Goal: Task Accomplishment & Management: Complete application form

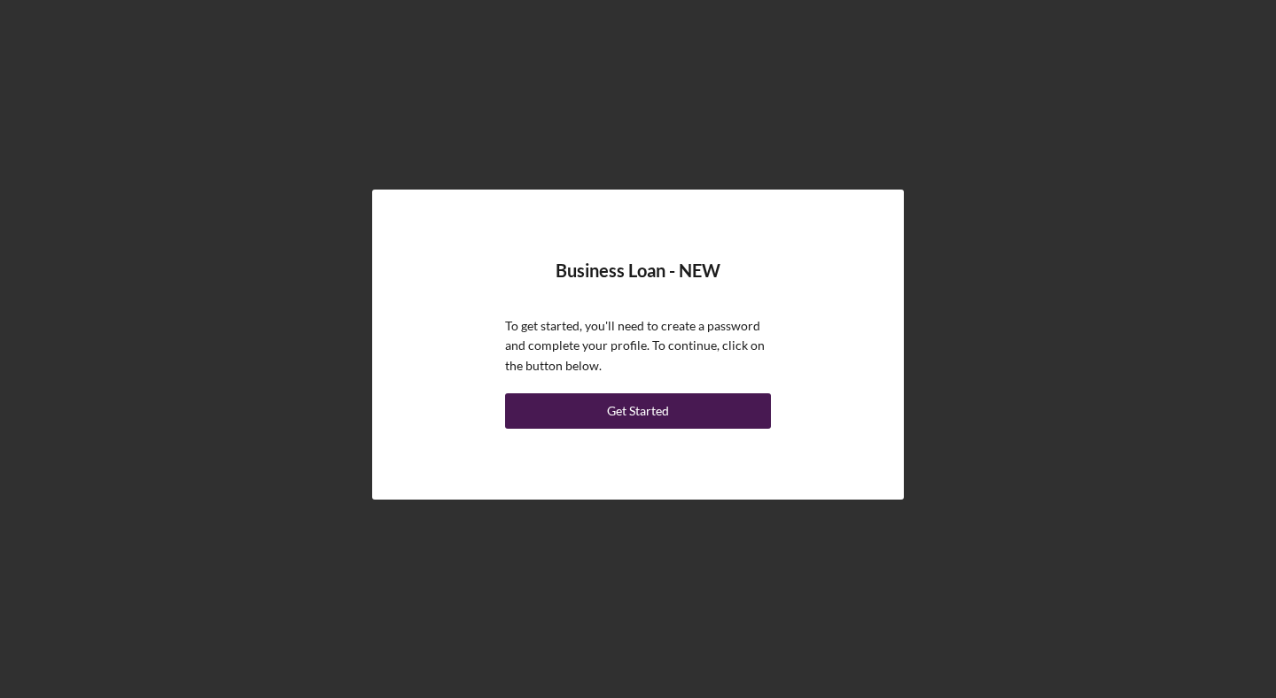
click at [680, 409] on button "Get Started" at bounding box center [638, 410] width 266 height 35
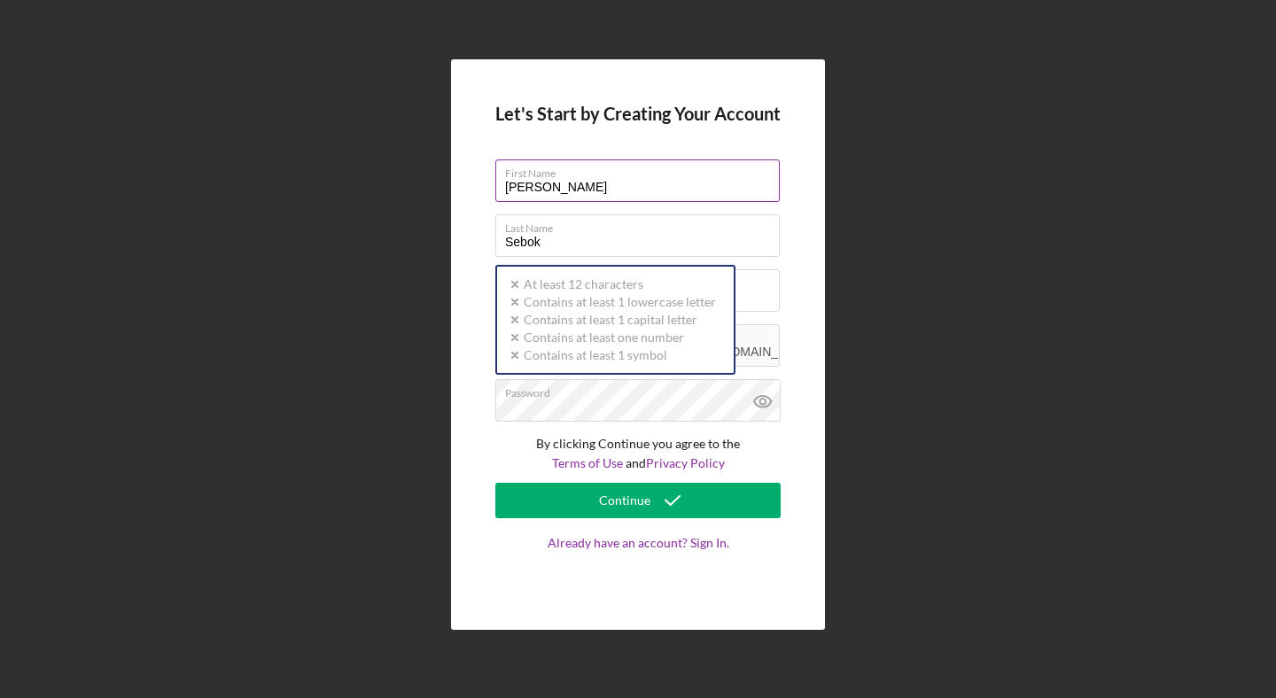
click at [662, 185] on input "[PERSON_NAME]" at bounding box center [637, 180] width 284 height 43
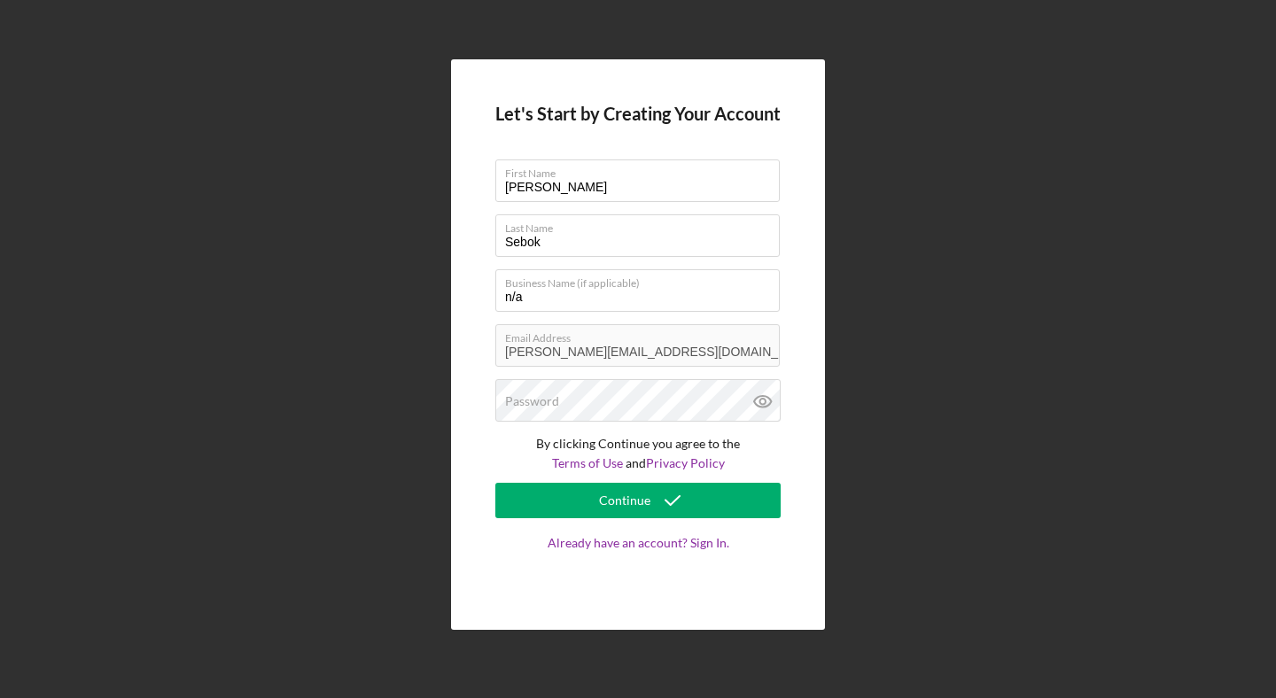
click at [843, 318] on div "Let's Start by Creating Your Account First Name [PERSON_NAME] Last Name [PERSON…" at bounding box center [638, 344] width 1258 height 689
click at [716, 291] on input "n/a" at bounding box center [637, 290] width 284 height 43
type input "n"
type input "Modern Manhood"
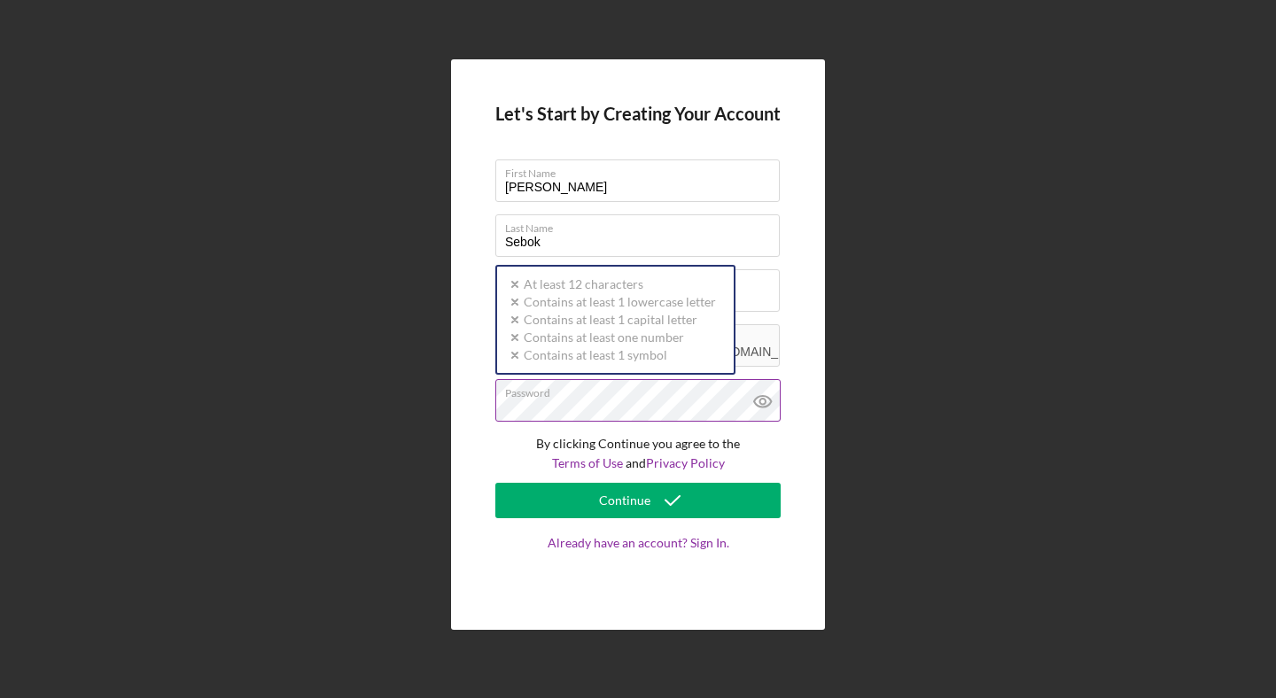
click at [495, 379] on div at bounding box center [495, 379] width 0 height 0
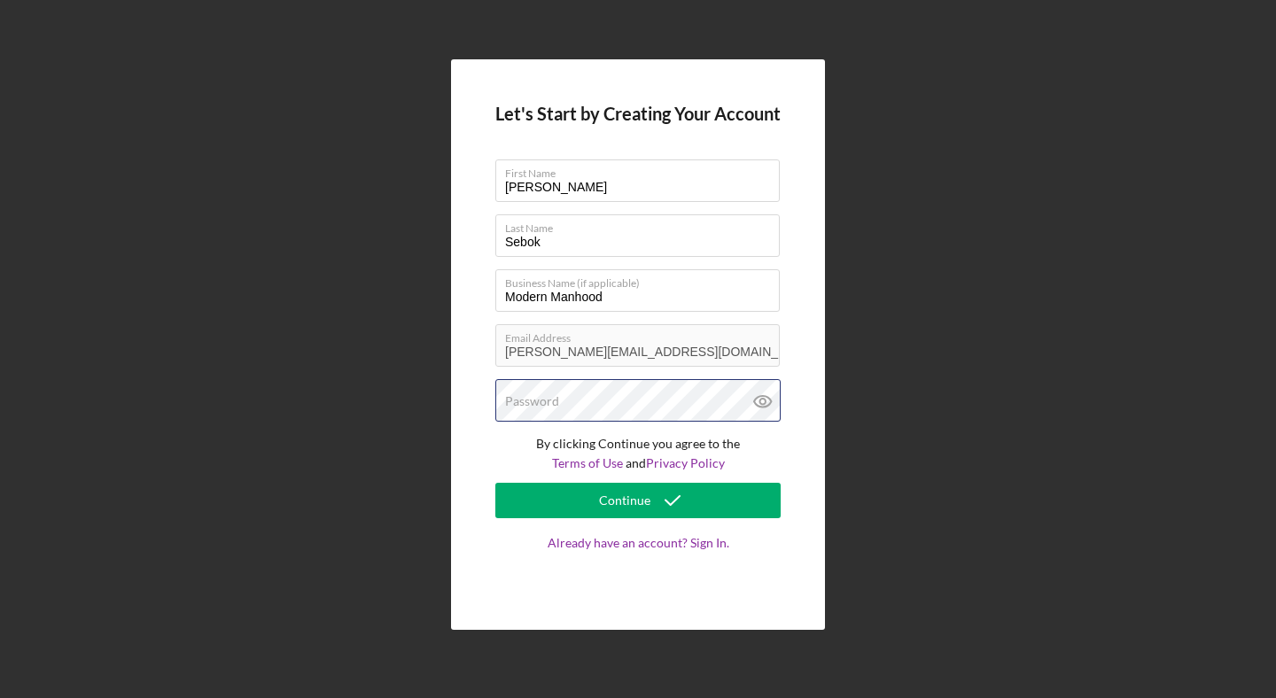
click at [567, 401] on div "Password" at bounding box center [637, 401] width 285 height 44
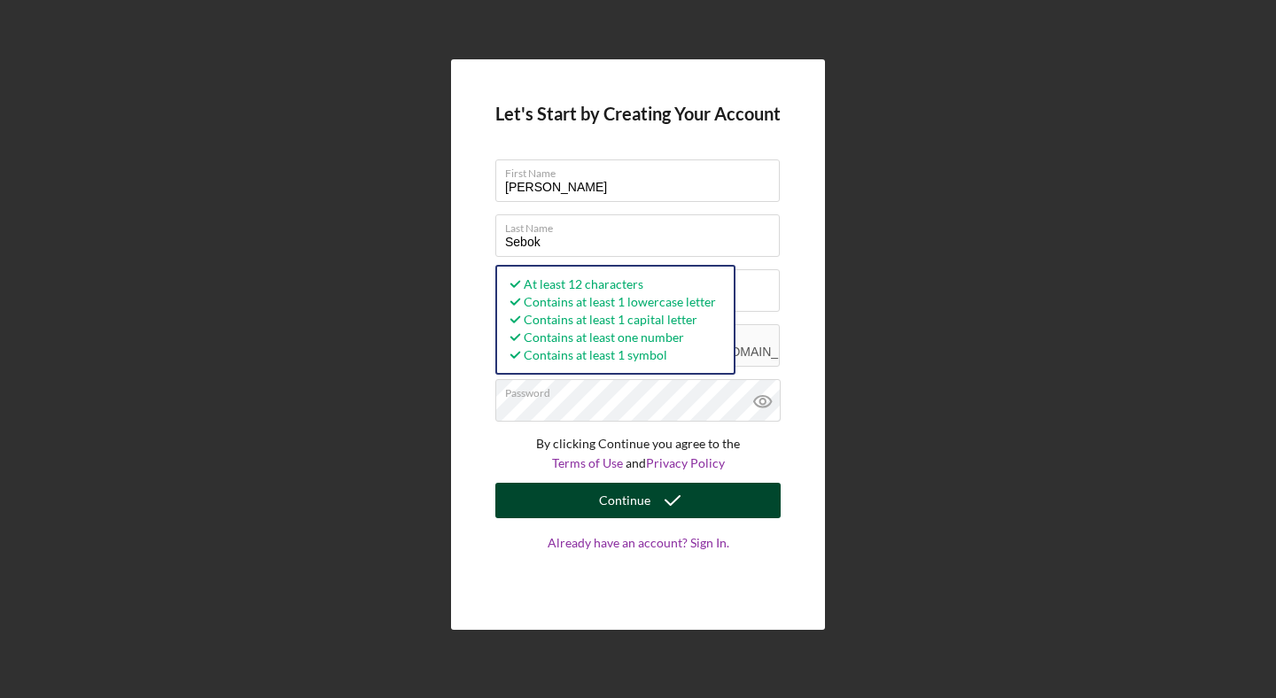
click at [645, 493] on div "Continue" at bounding box center [624, 500] width 51 height 35
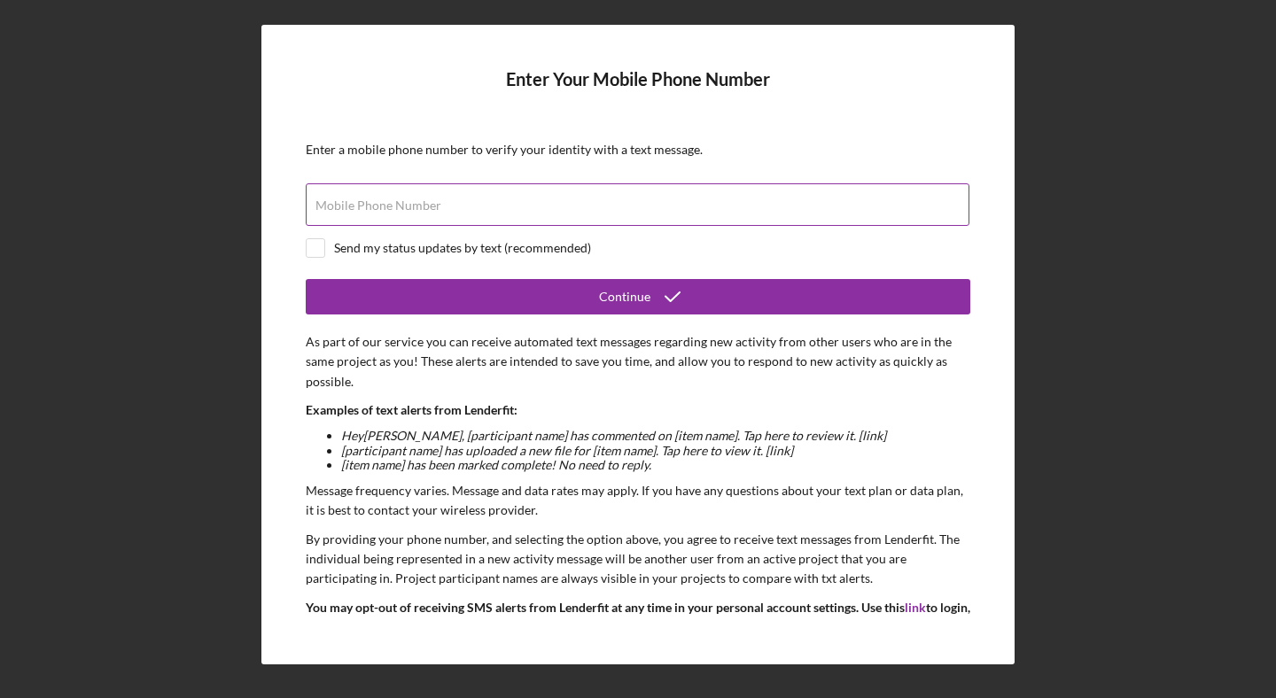
click at [600, 200] on div "Mobile Phone Number" at bounding box center [638, 205] width 665 height 44
type input "[PHONE_NUMBER]"
click at [313, 253] on input "checkbox" at bounding box center [316, 248] width 18 height 18
checkbox input "true"
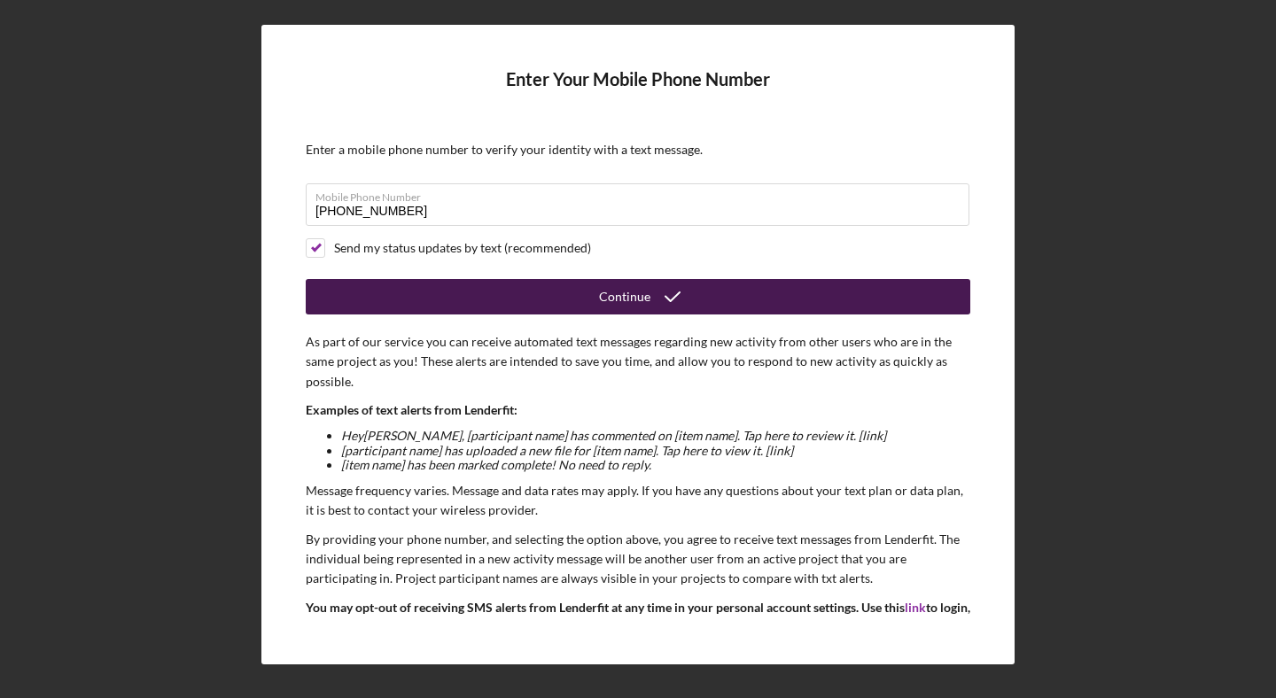
click at [454, 297] on button "Continue" at bounding box center [638, 296] width 665 height 35
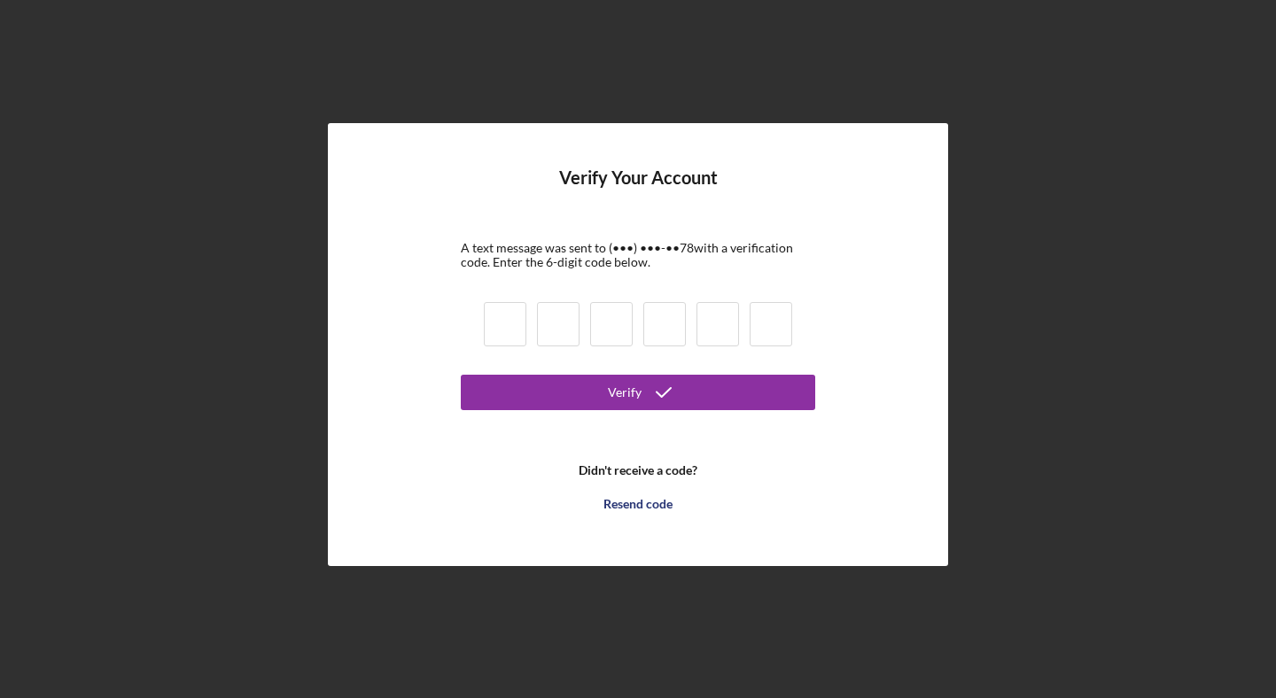
click at [504, 338] on input at bounding box center [505, 324] width 43 height 44
type input "4"
type input "3"
type input "1"
type input "4"
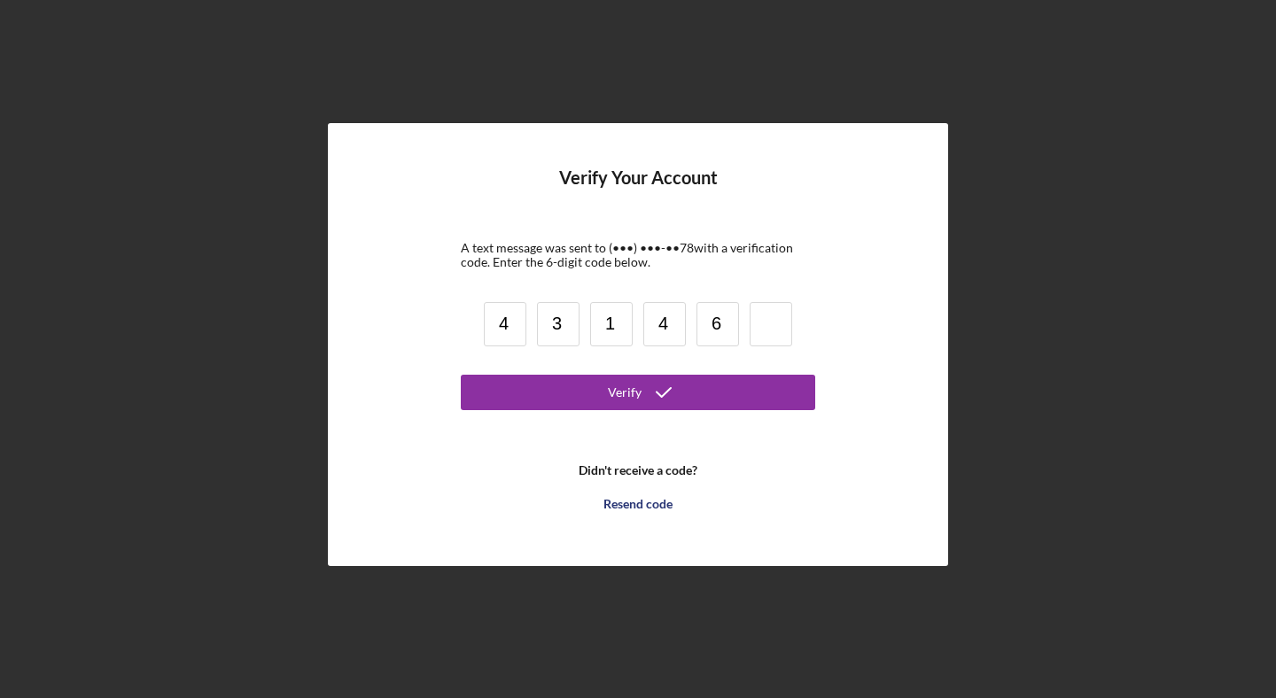
type input "6"
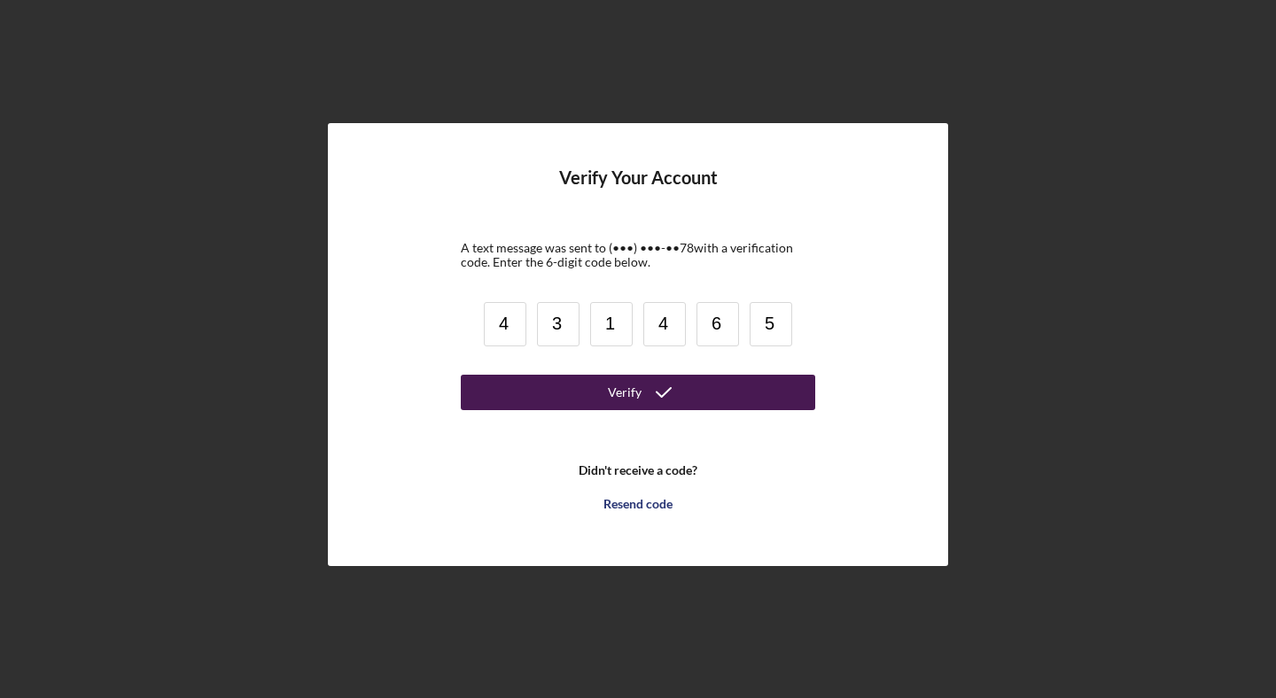
type input "5"
click at [597, 397] on button "Verify" at bounding box center [638, 392] width 354 height 35
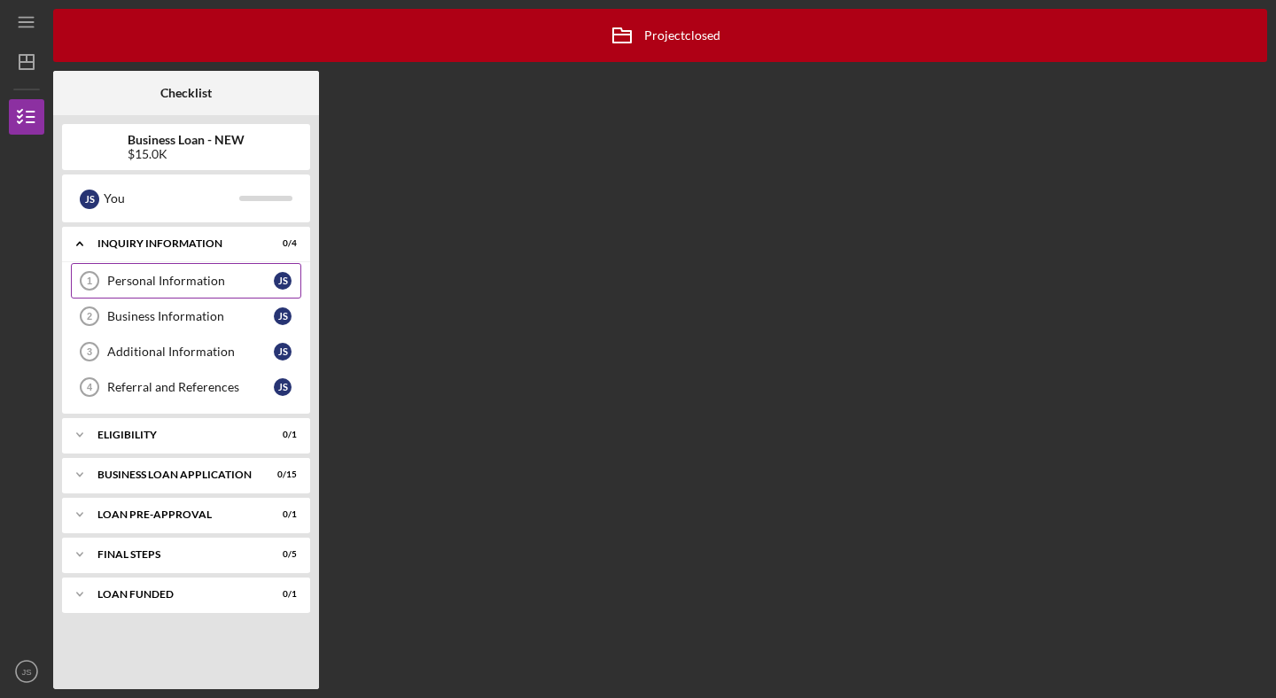
click at [168, 279] on div "Personal Information" at bounding box center [190, 281] width 167 height 14
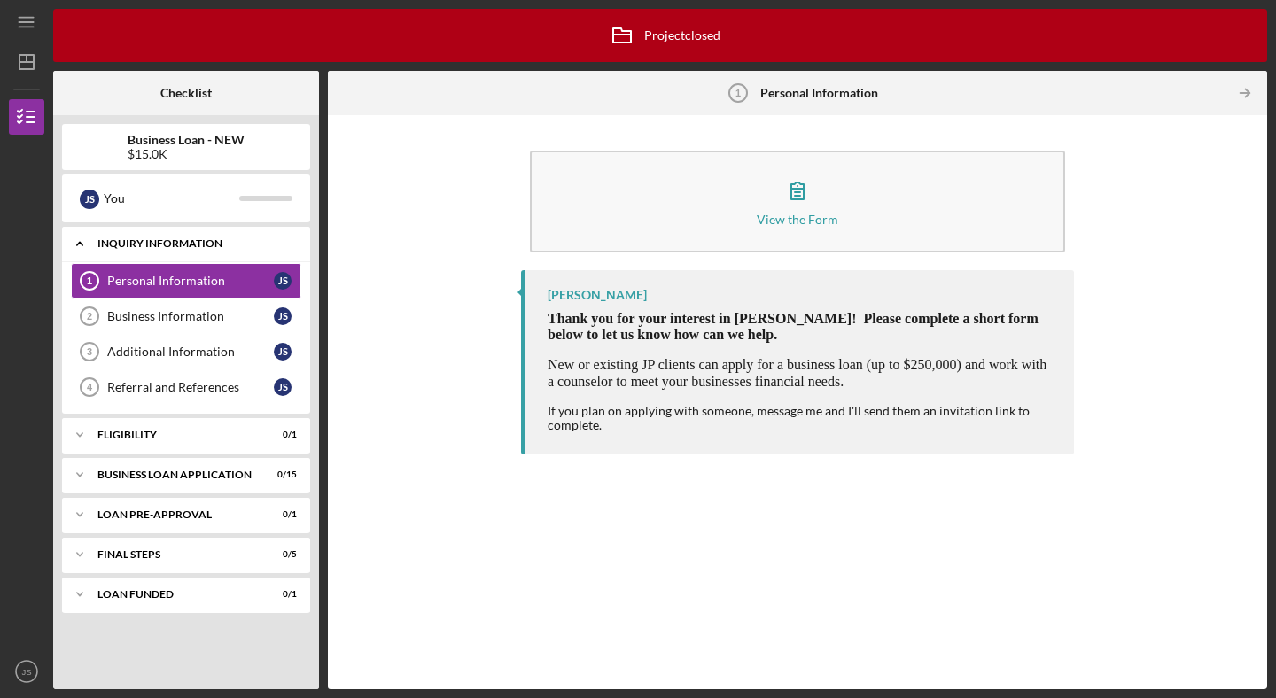
click at [71, 250] on icon "Icon/Expander" at bounding box center [79, 243] width 35 height 35
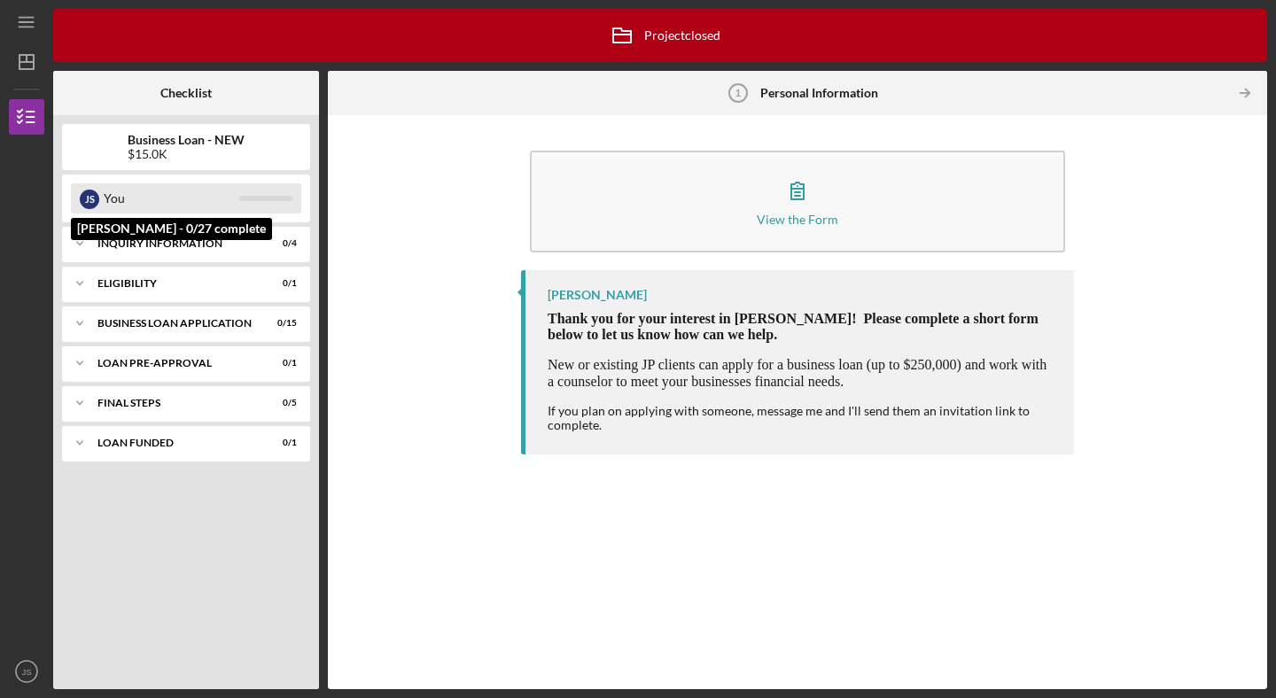
click at [167, 210] on div "You" at bounding box center [172, 198] width 136 height 30
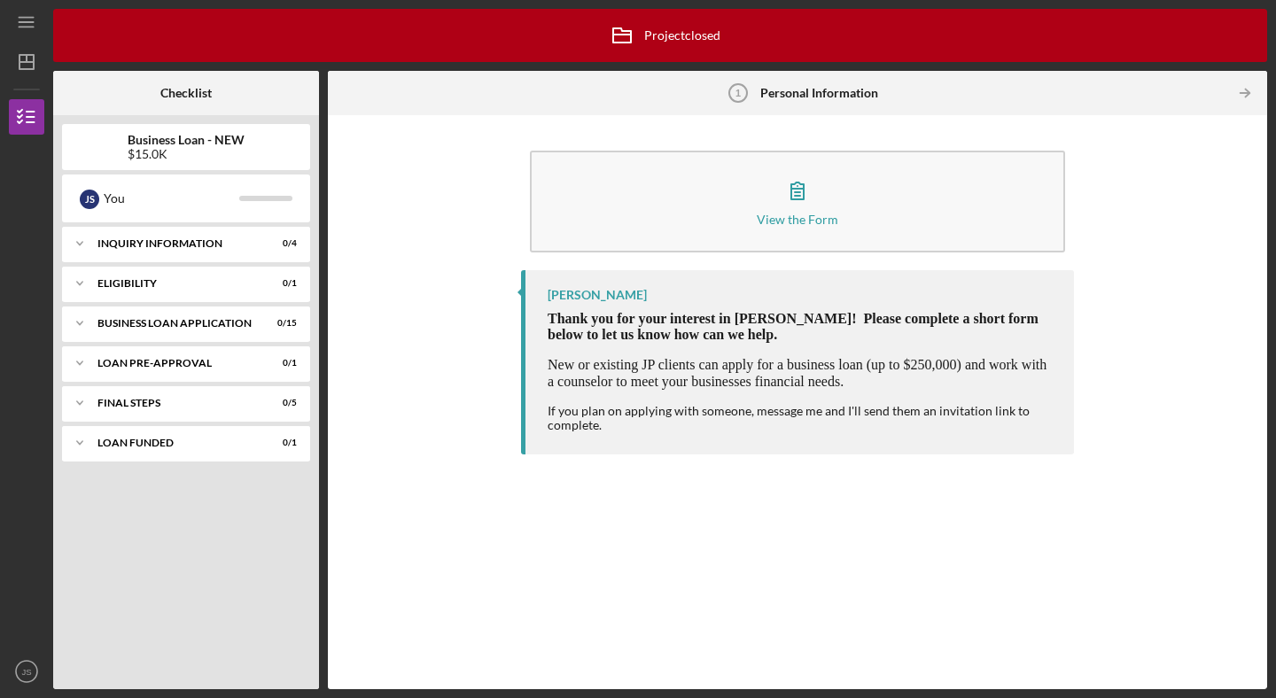
click at [206, 158] on div "$15.0K" at bounding box center [186, 154] width 117 height 14
click at [198, 136] on b "Business Loan - NEW" at bounding box center [186, 140] width 117 height 14
click at [26, 63] on icon "Icon/Dashboard" at bounding box center [26, 62] width 44 height 44
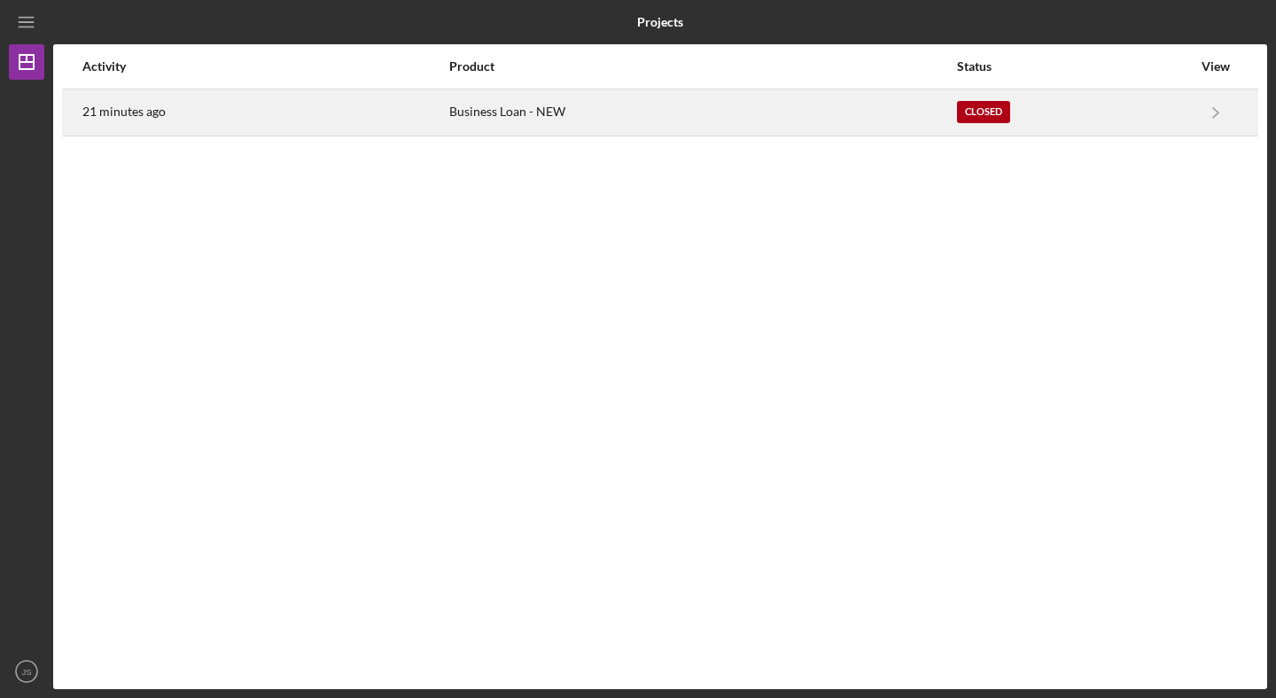
click at [470, 96] on div "Business Loan - NEW" at bounding box center [702, 112] width 506 height 44
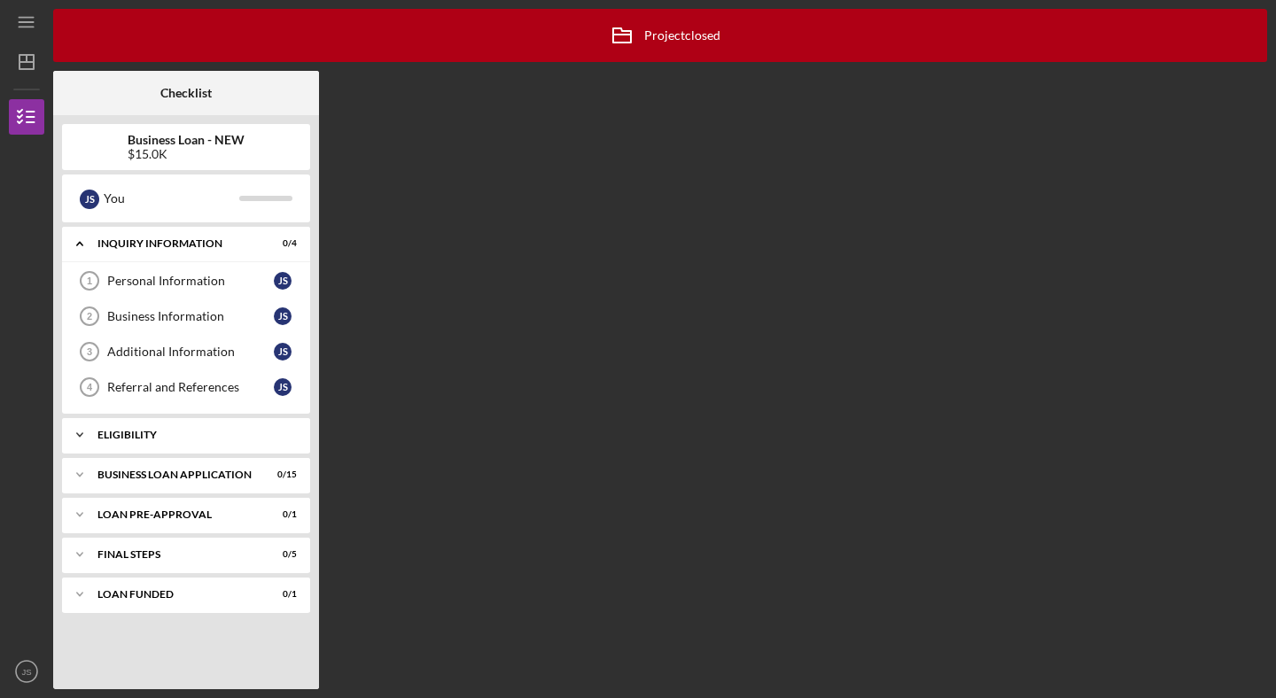
click at [80, 429] on icon "Icon/Expander" at bounding box center [79, 434] width 35 height 35
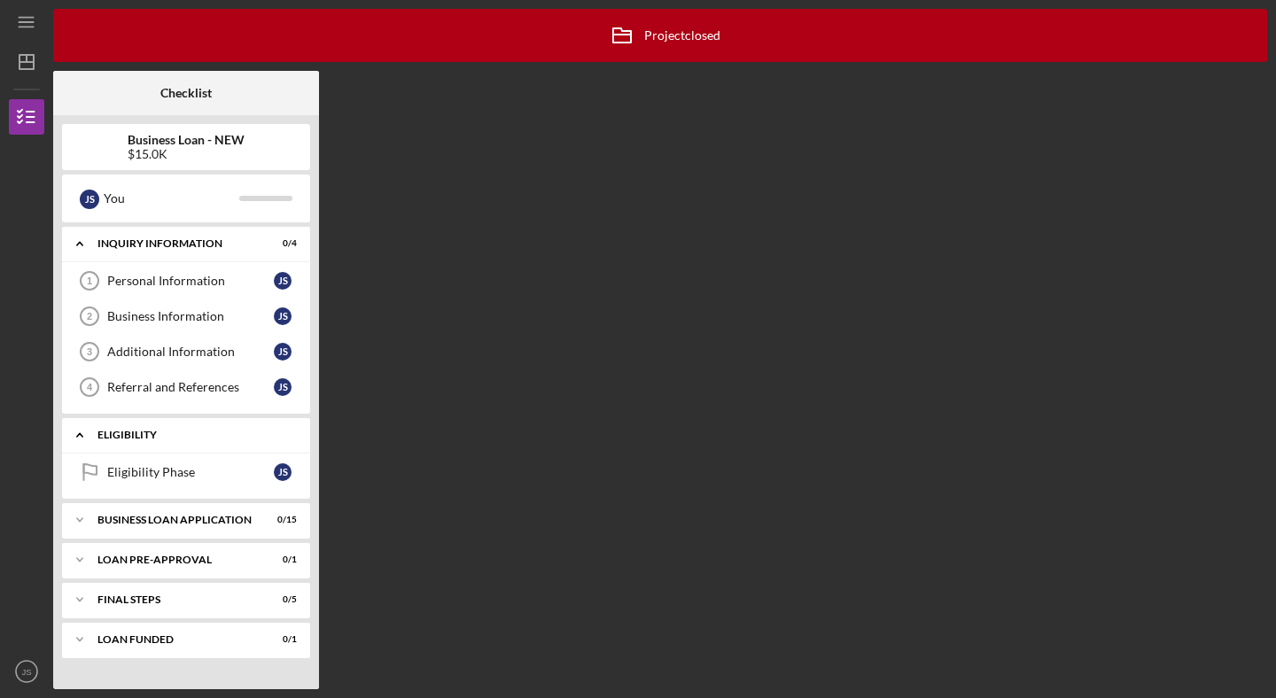
click at [80, 429] on icon "Icon/Expander" at bounding box center [79, 434] width 35 height 35
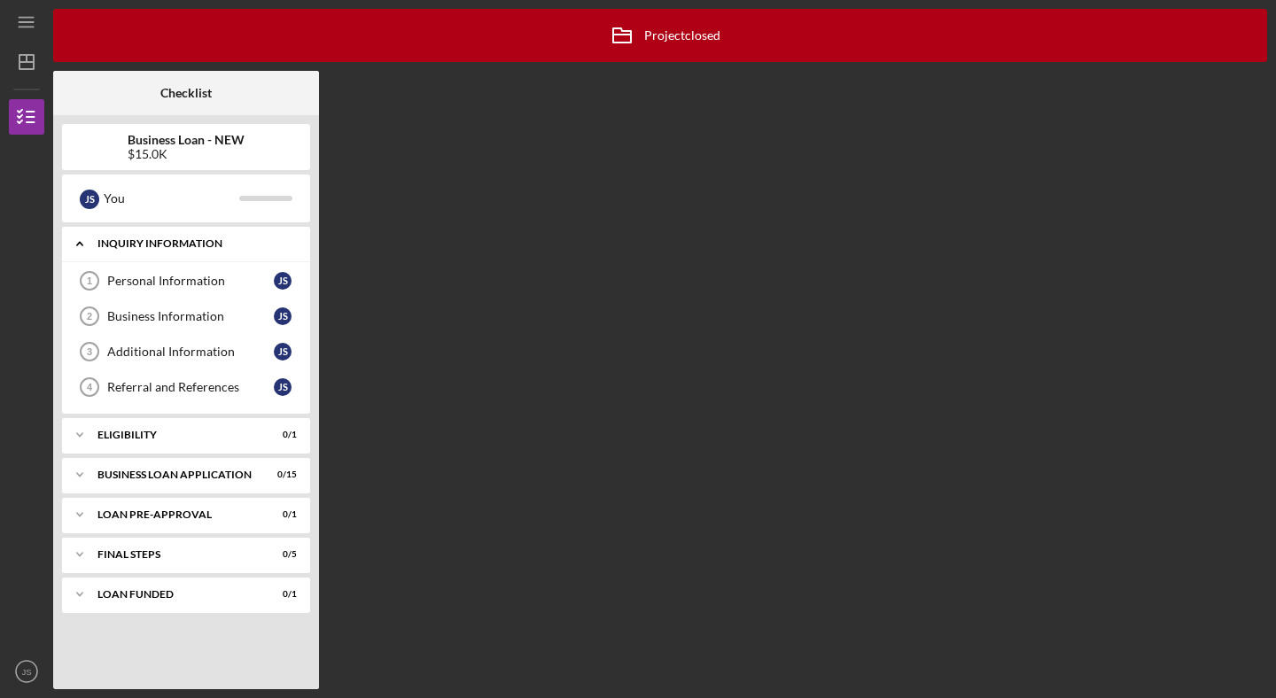
click at [80, 243] on polyline at bounding box center [79, 245] width 5 height 4
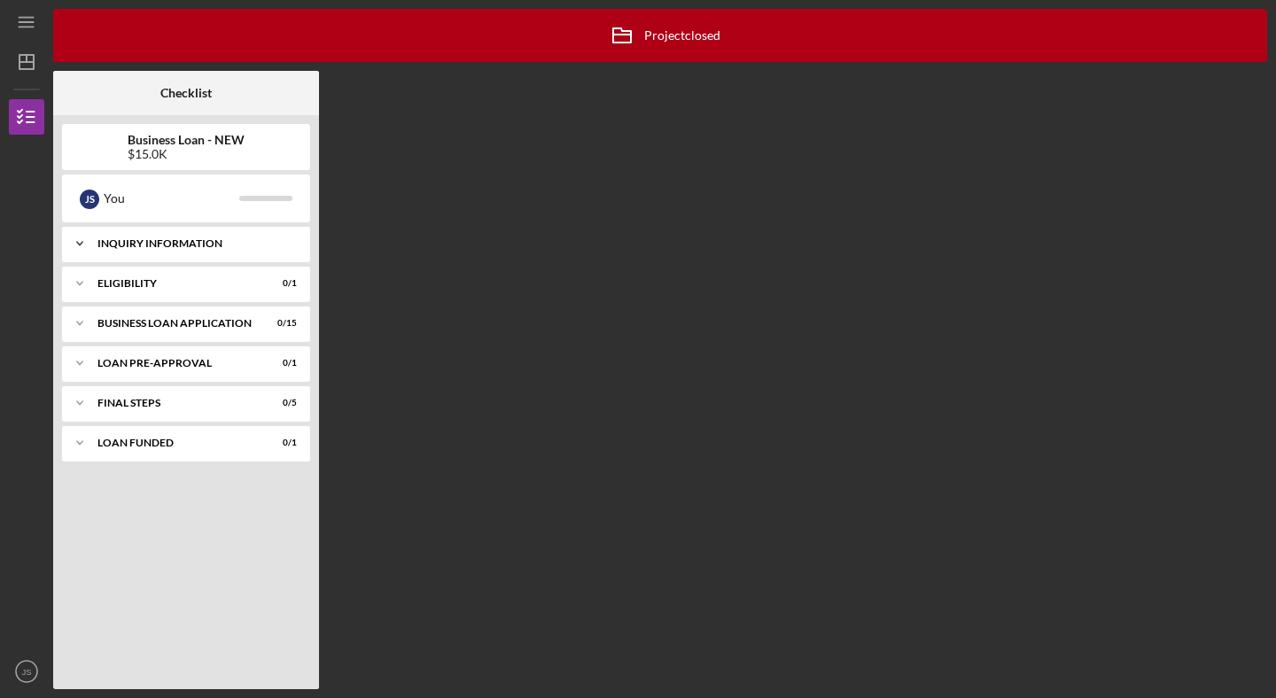
click at [74, 237] on icon "Icon/Expander" at bounding box center [79, 243] width 35 height 35
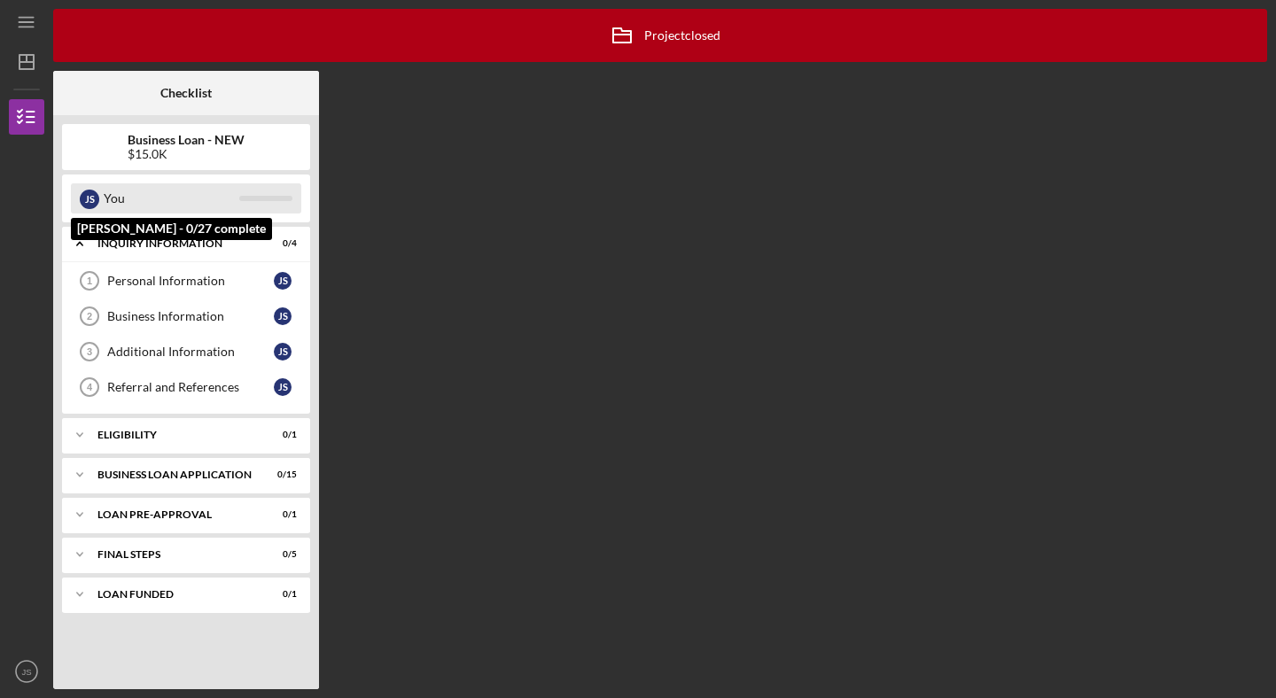
click at [125, 198] on div "You" at bounding box center [172, 198] width 136 height 30
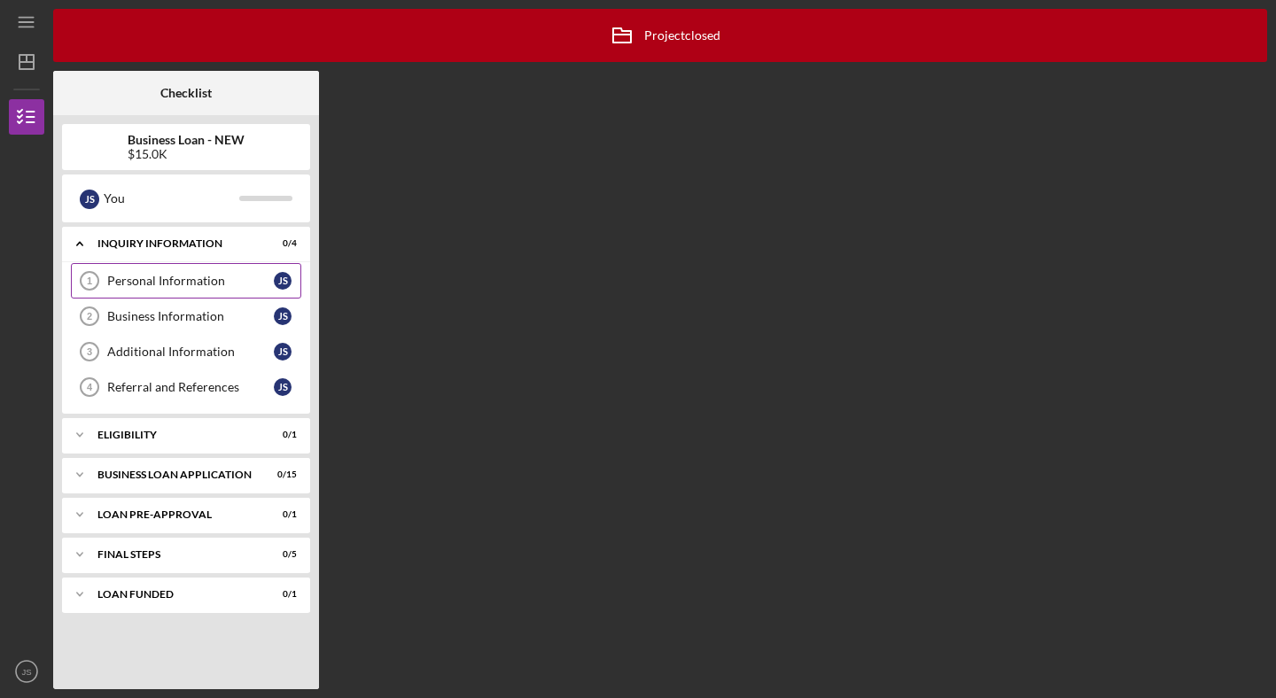
click at [122, 282] on div "Personal Information" at bounding box center [190, 281] width 167 height 14
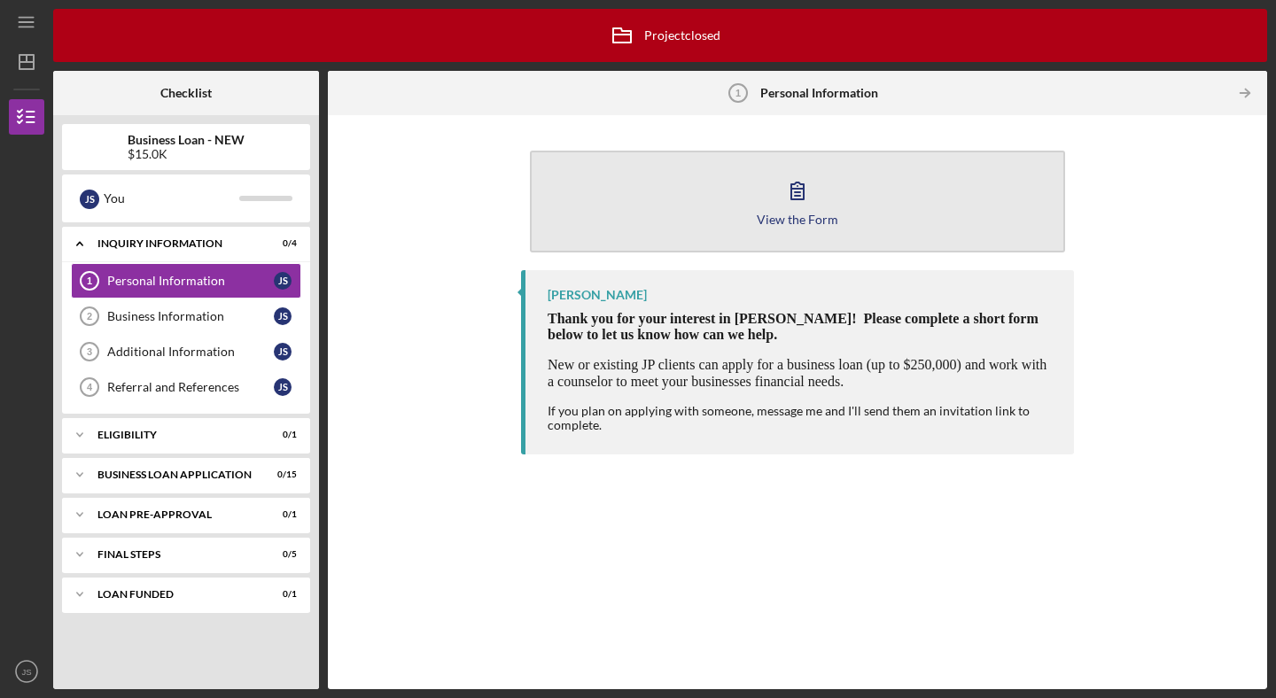
click at [725, 200] on button "View the Form Form" at bounding box center [797, 202] width 535 height 102
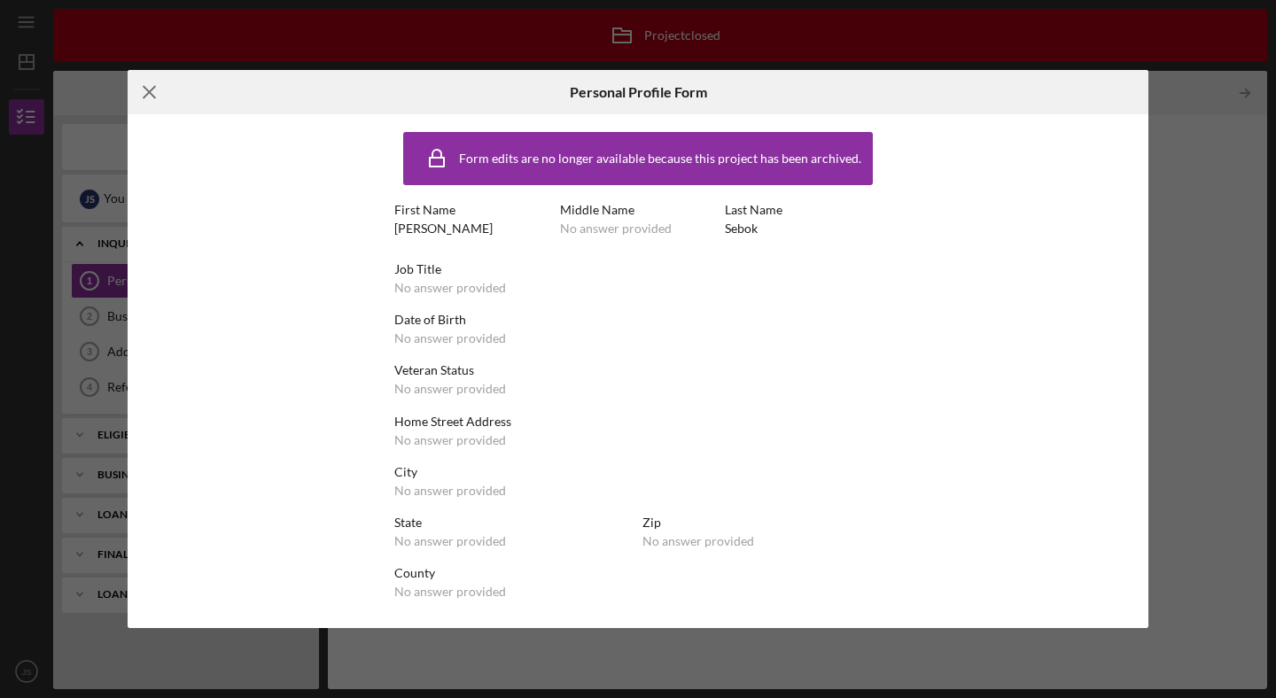
click at [150, 92] on line at bounding box center [150, 92] width 12 height 12
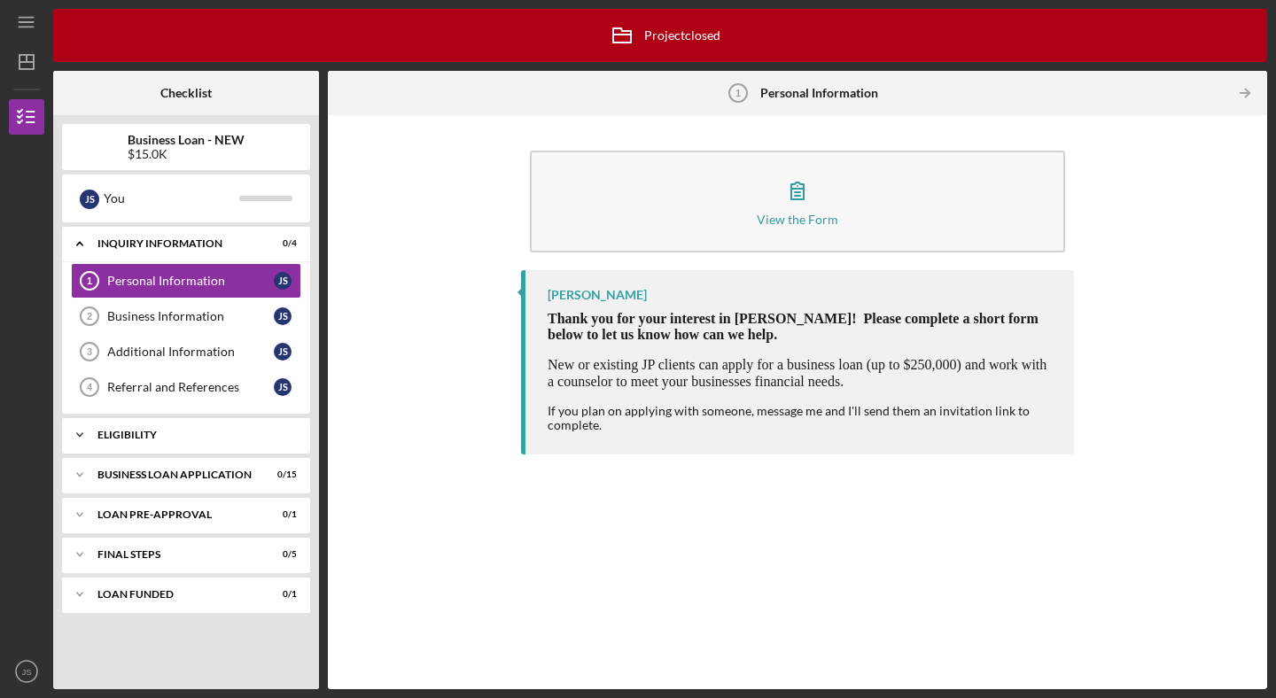
click at [76, 424] on icon "Icon/Expander" at bounding box center [79, 434] width 35 height 35
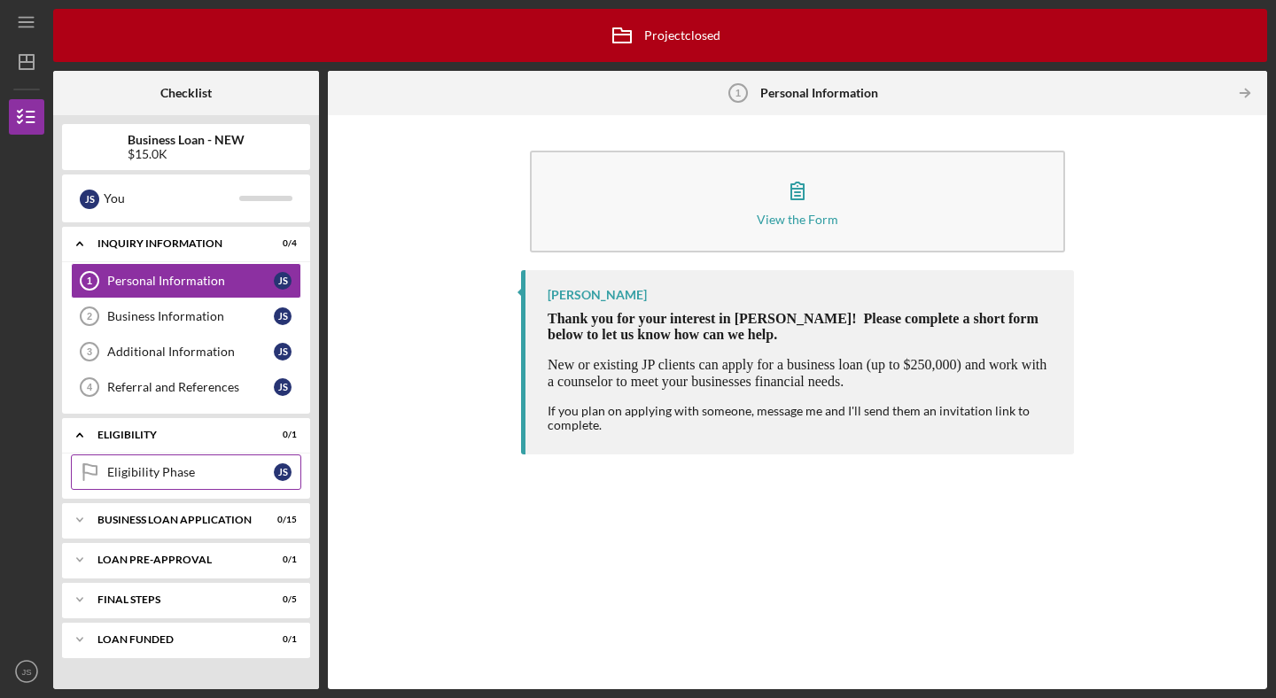
click at [143, 471] on div "Eligibility Phase" at bounding box center [190, 472] width 167 height 14
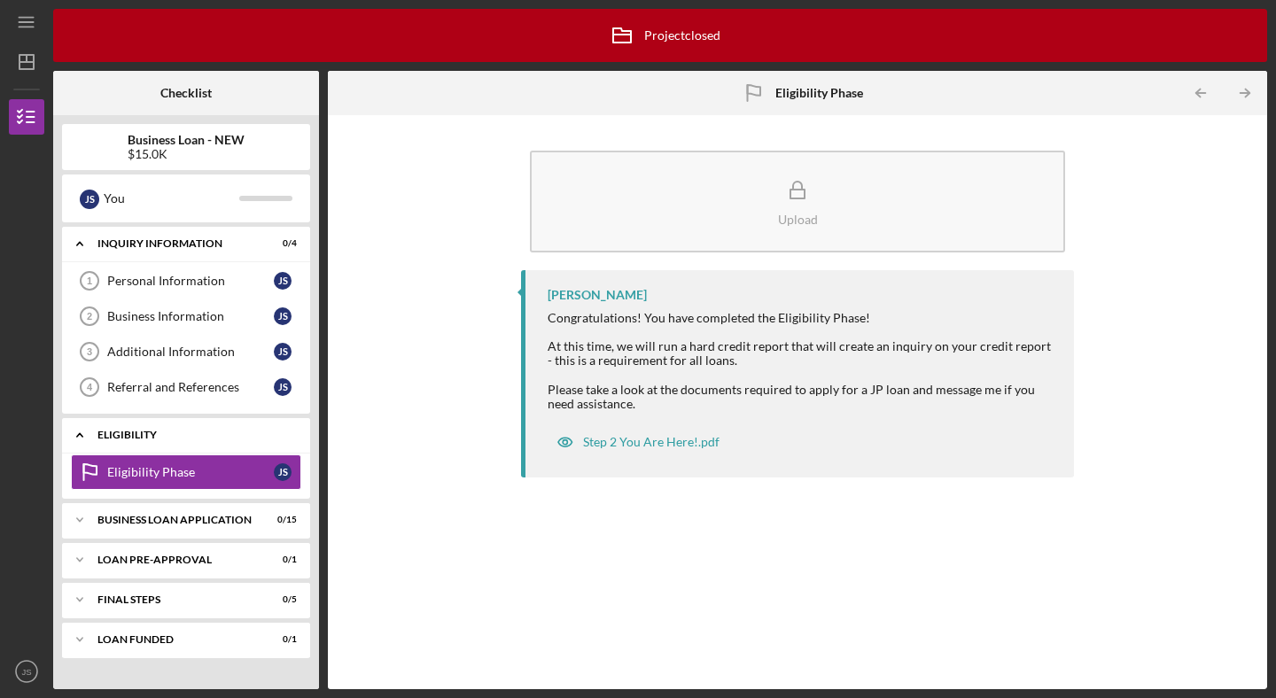
click at [75, 432] on icon "Icon/Expander" at bounding box center [79, 434] width 35 height 35
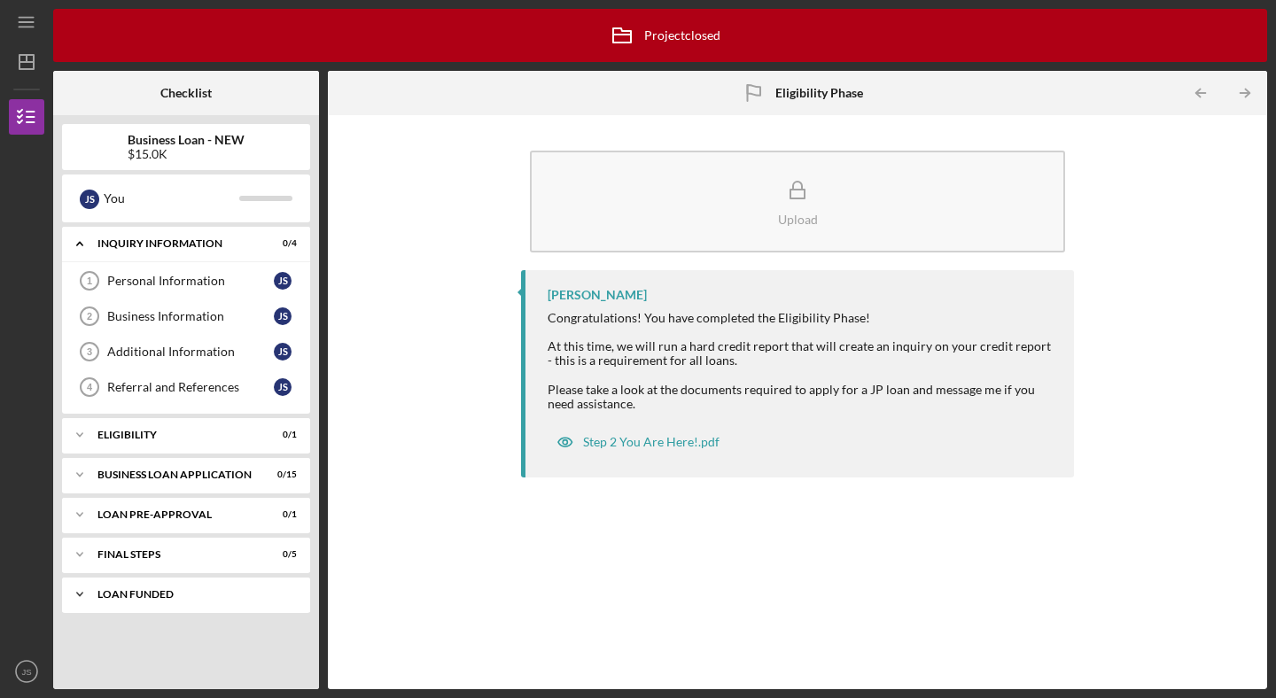
click at [82, 587] on icon "Icon/Expander" at bounding box center [79, 594] width 35 height 35
click at [31, 67] on icon "Icon/Dashboard" at bounding box center [26, 62] width 44 height 44
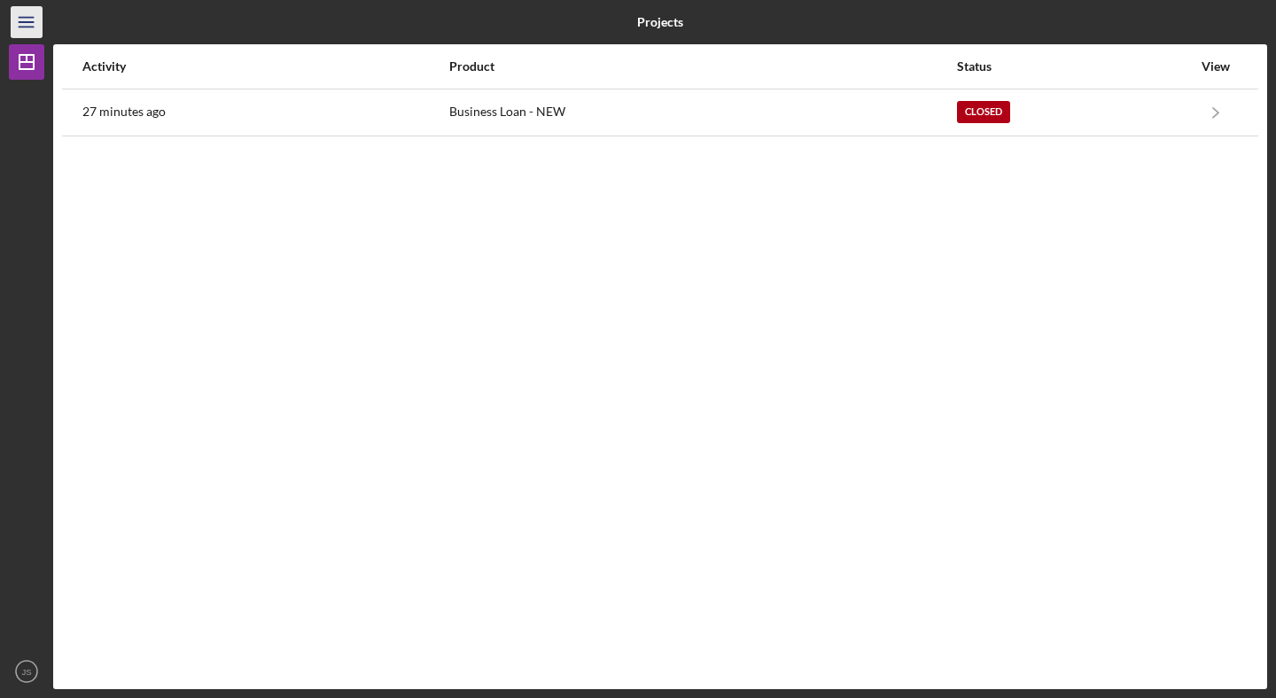
click at [33, 12] on icon "Icon/Menu" at bounding box center [27, 23] width 40 height 40
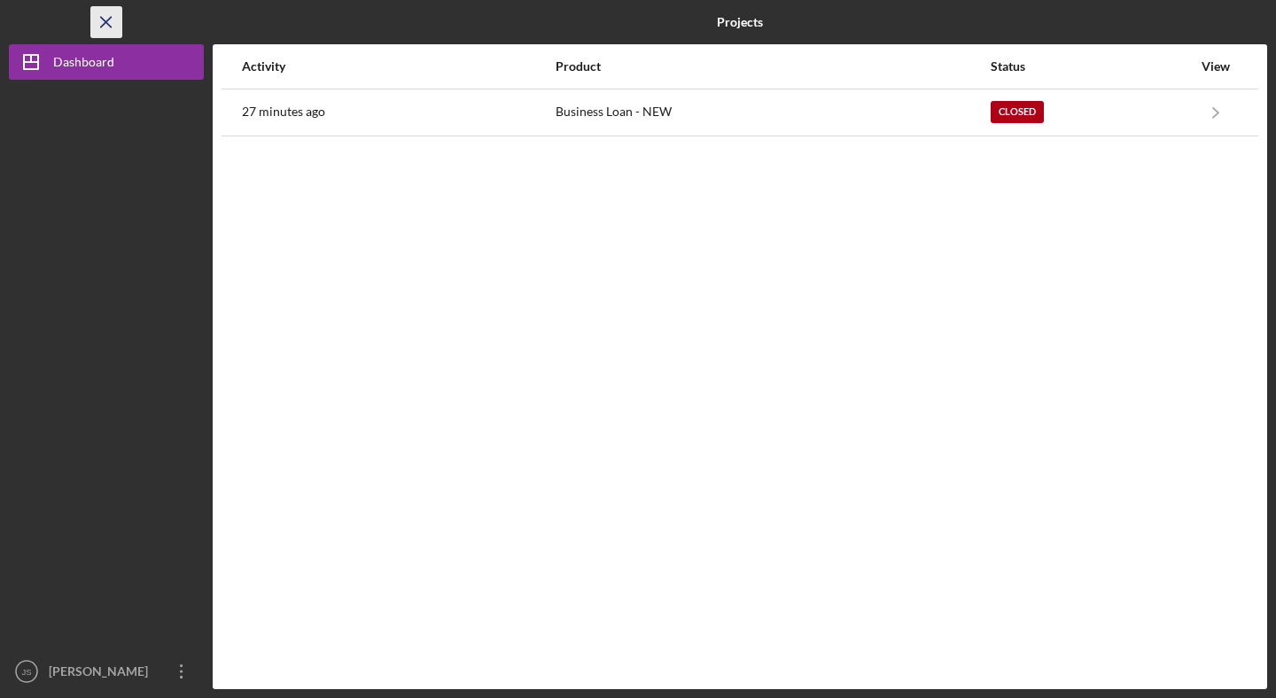
click at [111, 19] on icon "Icon/Menu Close" at bounding box center [107, 23] width 40 height 40
